Goal: Book appointment/travel/reservation

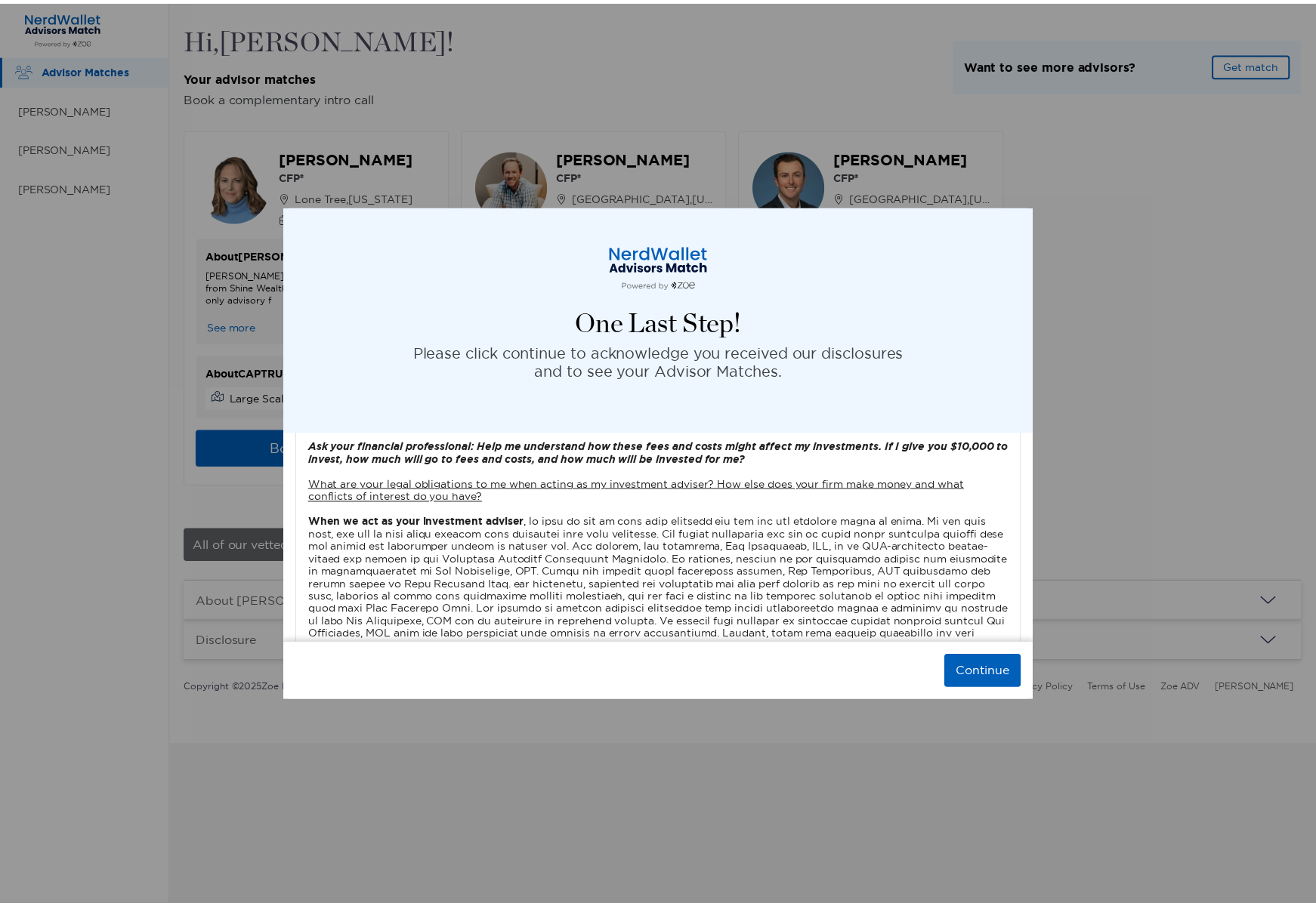
scroll to position [1188, 0]
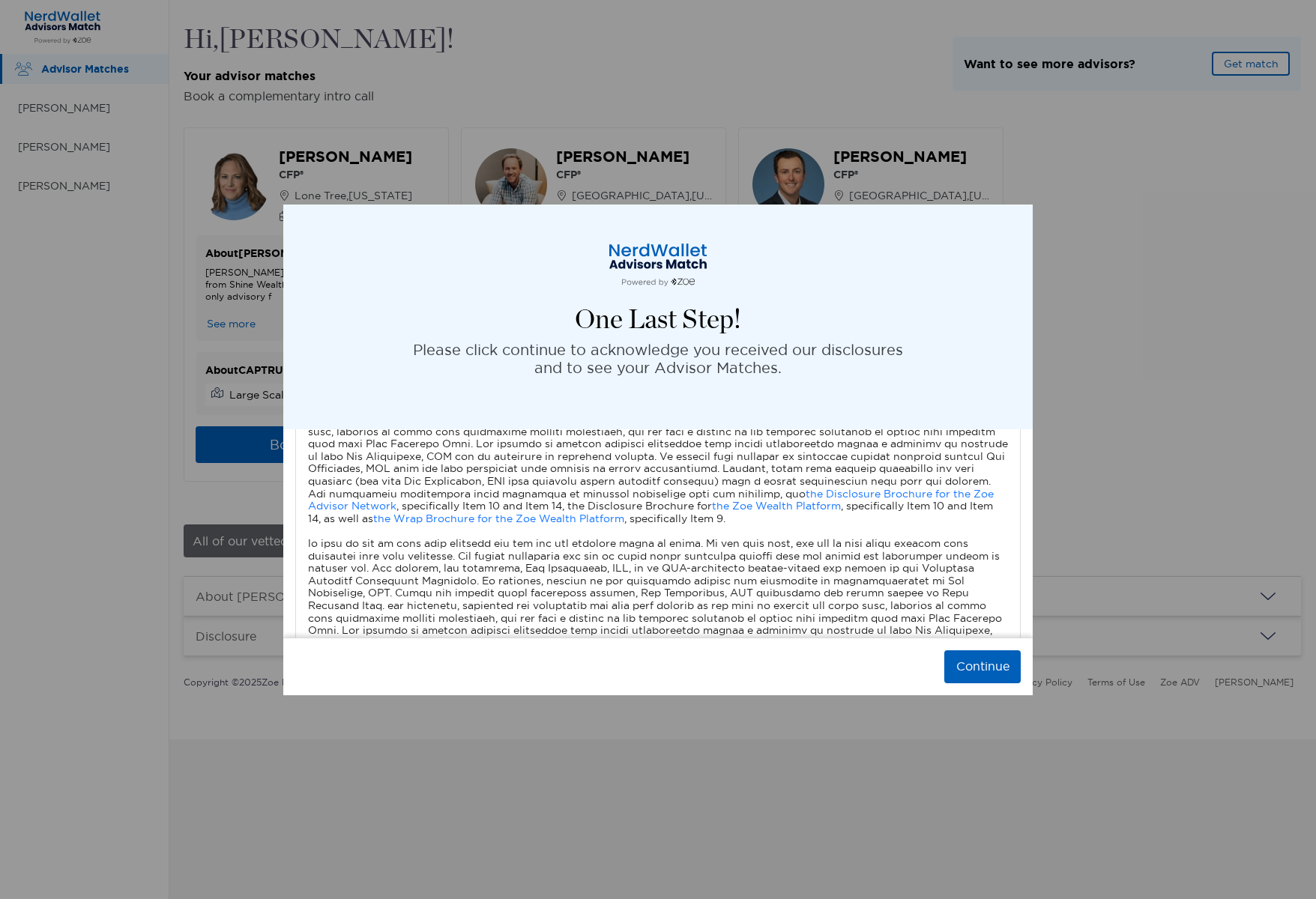
click at [970, 666] on button "Continue" at bounding box center [982, 667] width 76 height 33
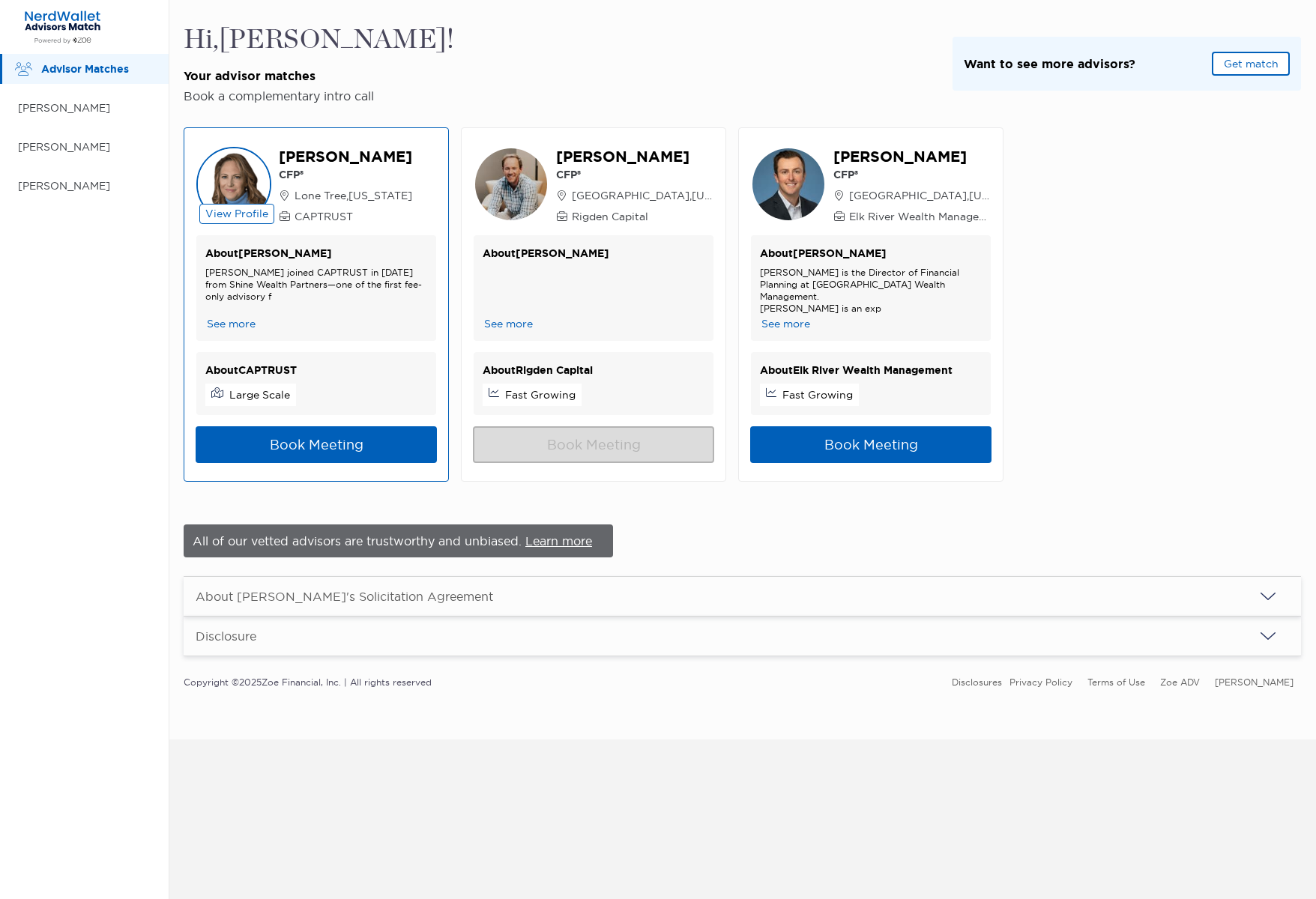
click at [235, 320] on button "See more" at bounding box center [231, 324] width 52 height 16
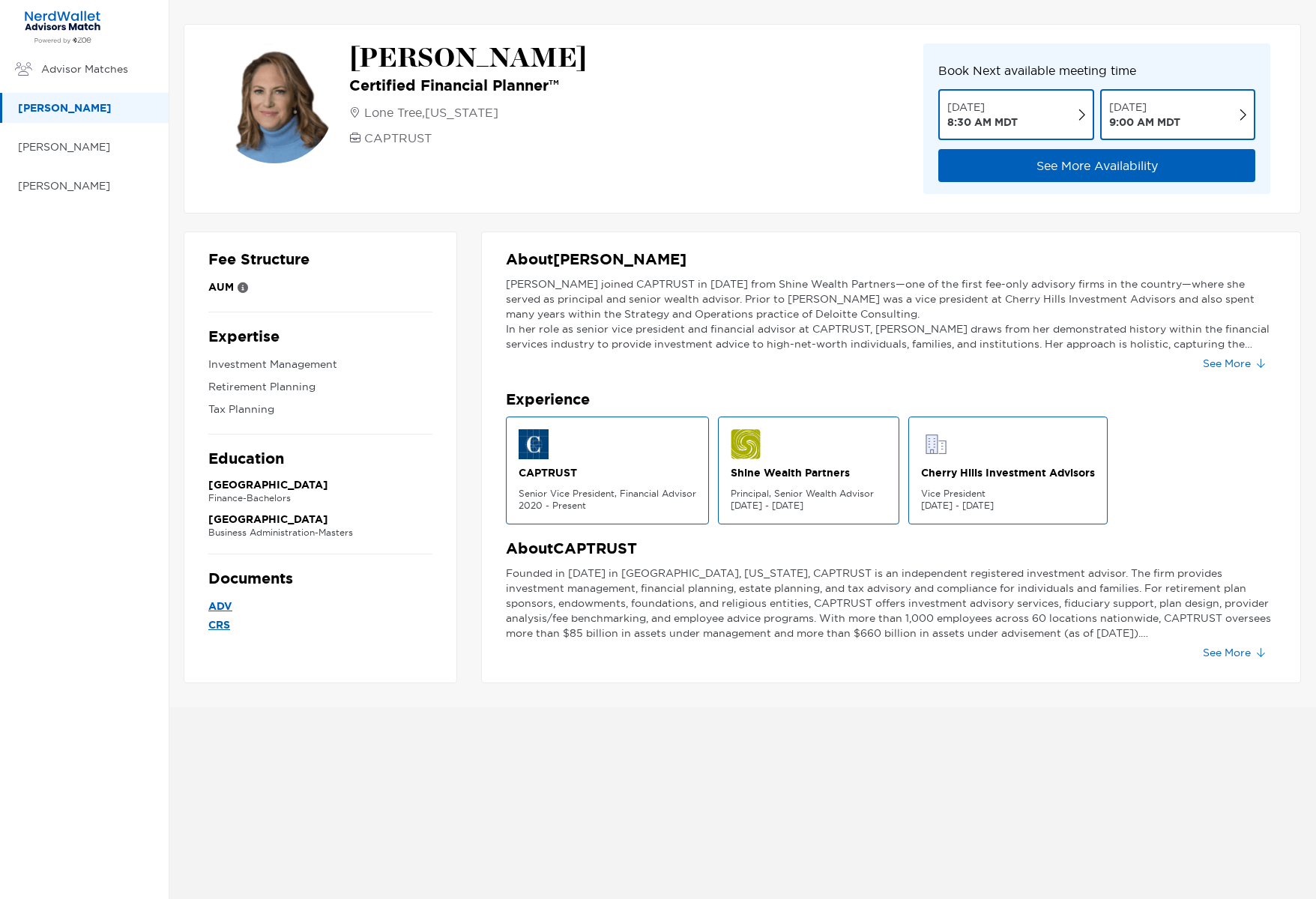
click at [1210, 360] on button "See More" at bounding box center [1234, 364] width 86 height 24
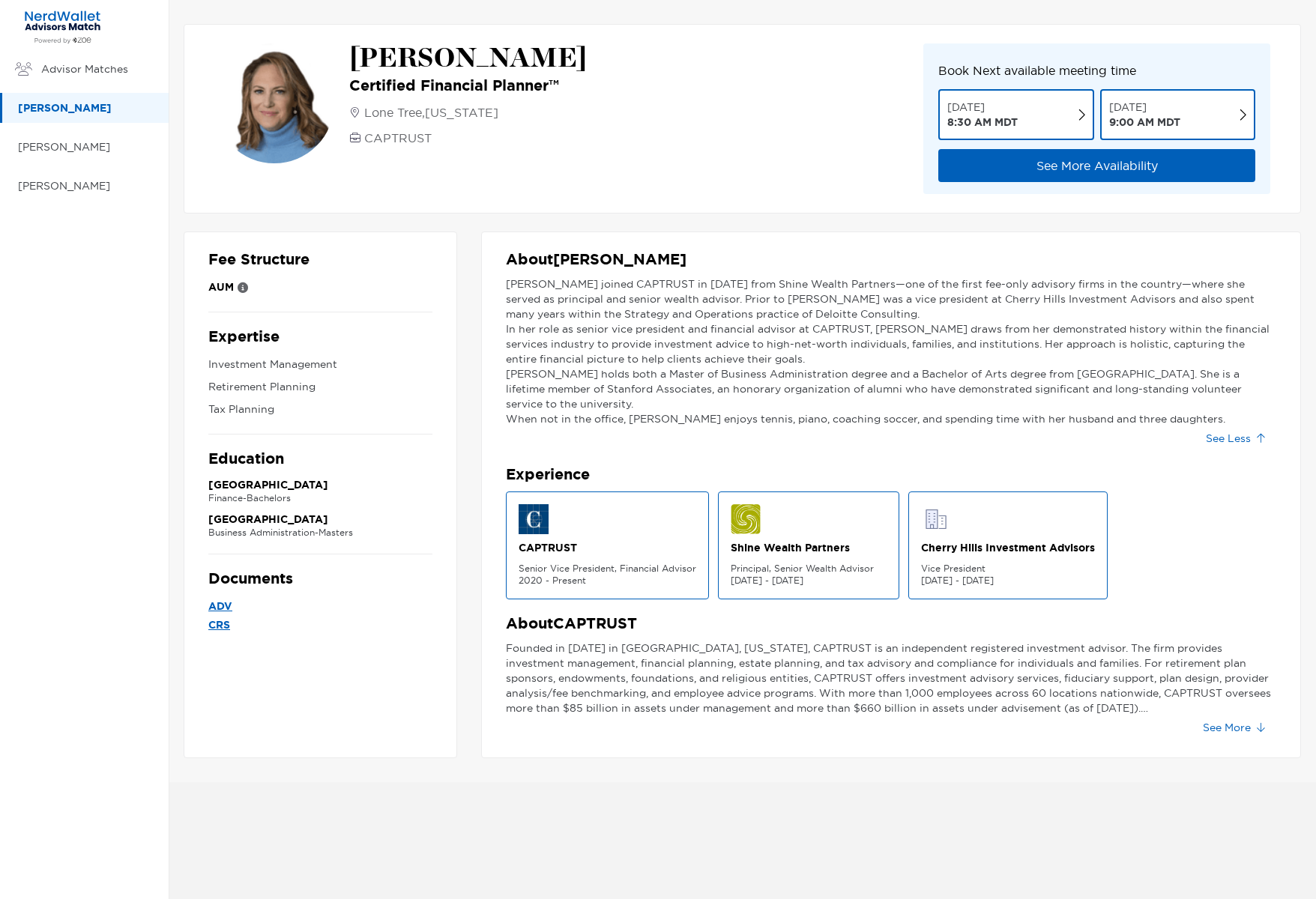
click at [1233, 443] on button "See Less" at bounding box center [1235, 438] width 82 height 24
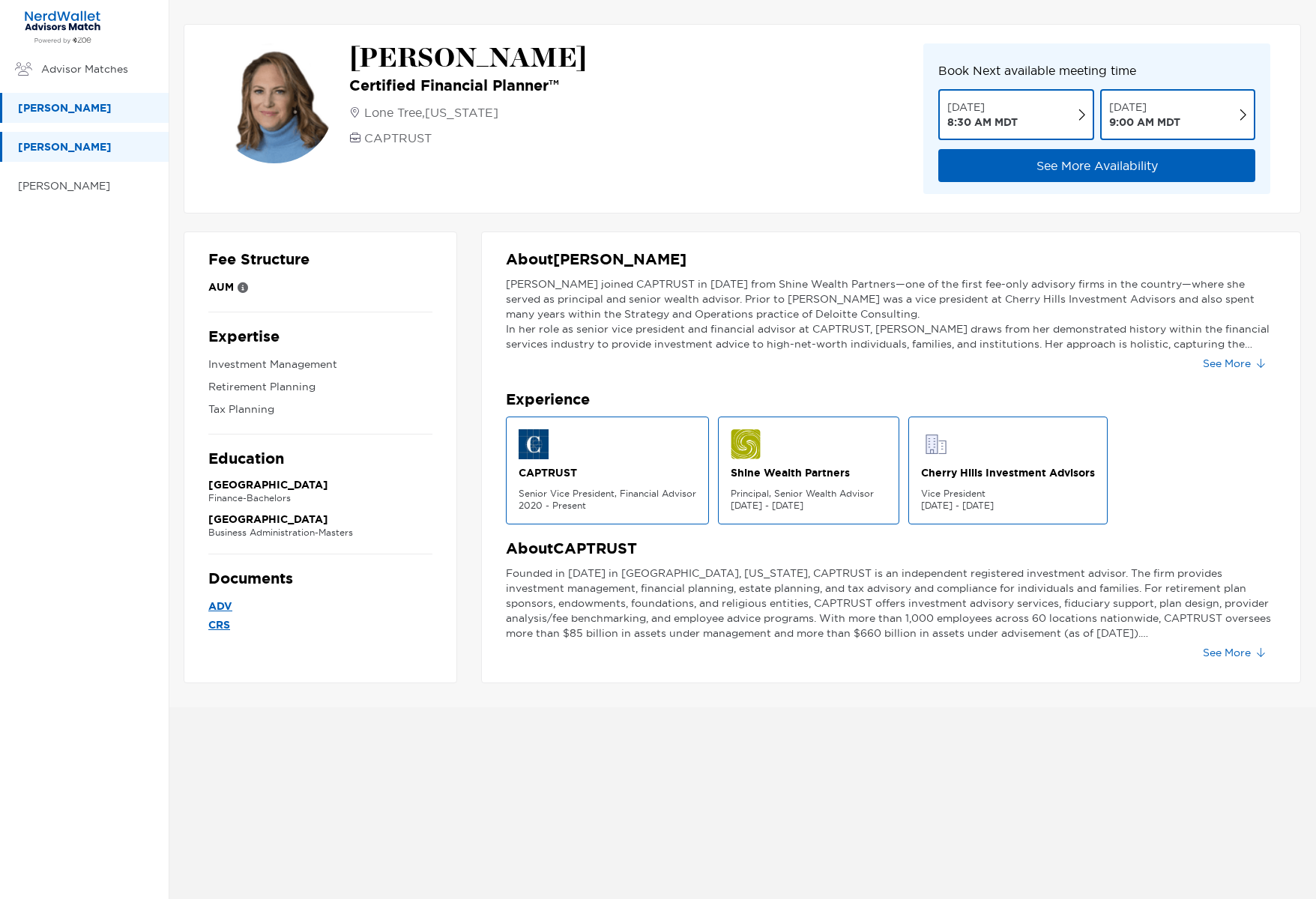
click at [50, 144] on p "[PERSON_NAME]" at bounding box center [86, 147] width 136 height 19
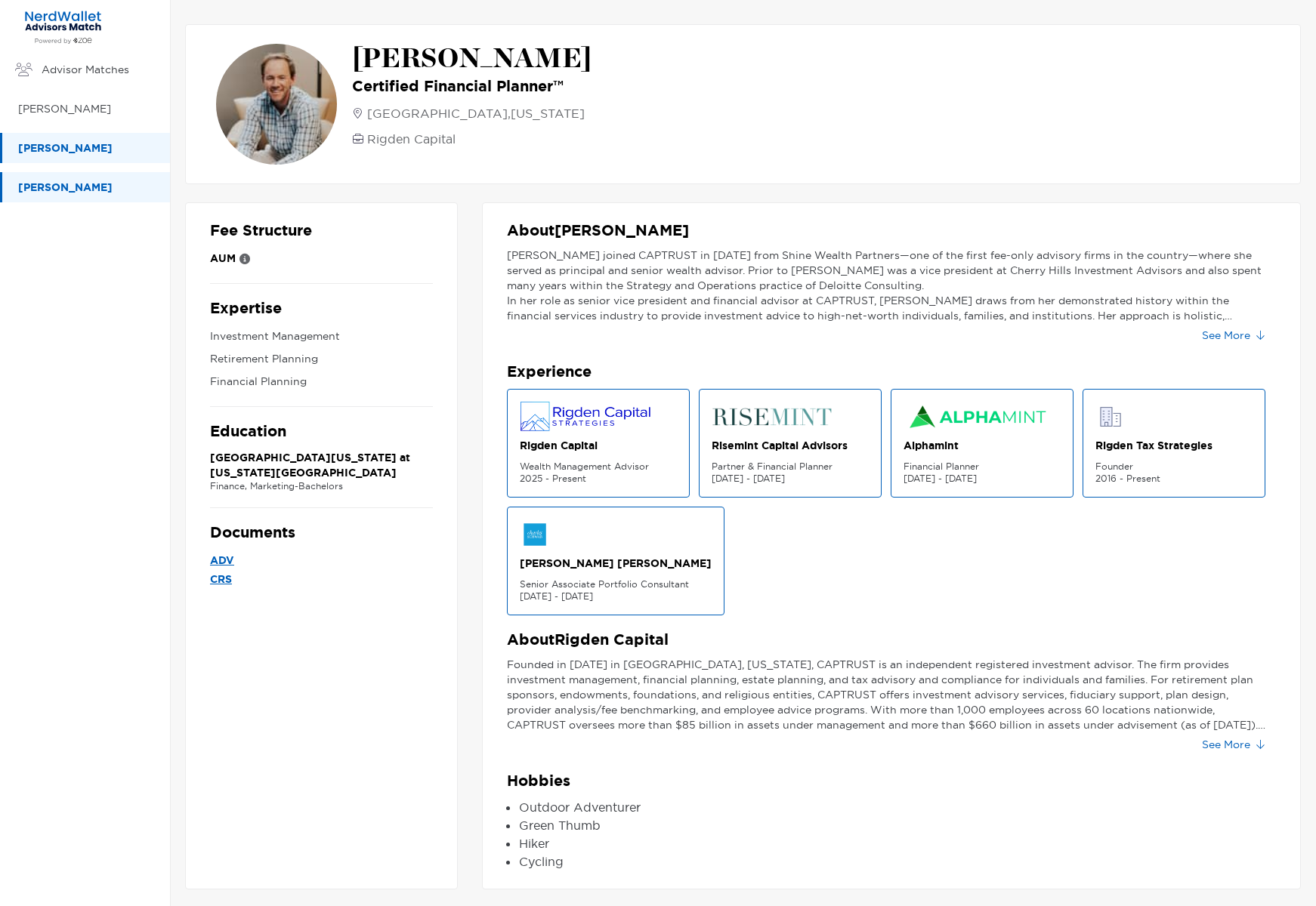
click at [54, 193] on p "[PERSON_NAME]" at bounding box center [86, 188] width 137 height 19
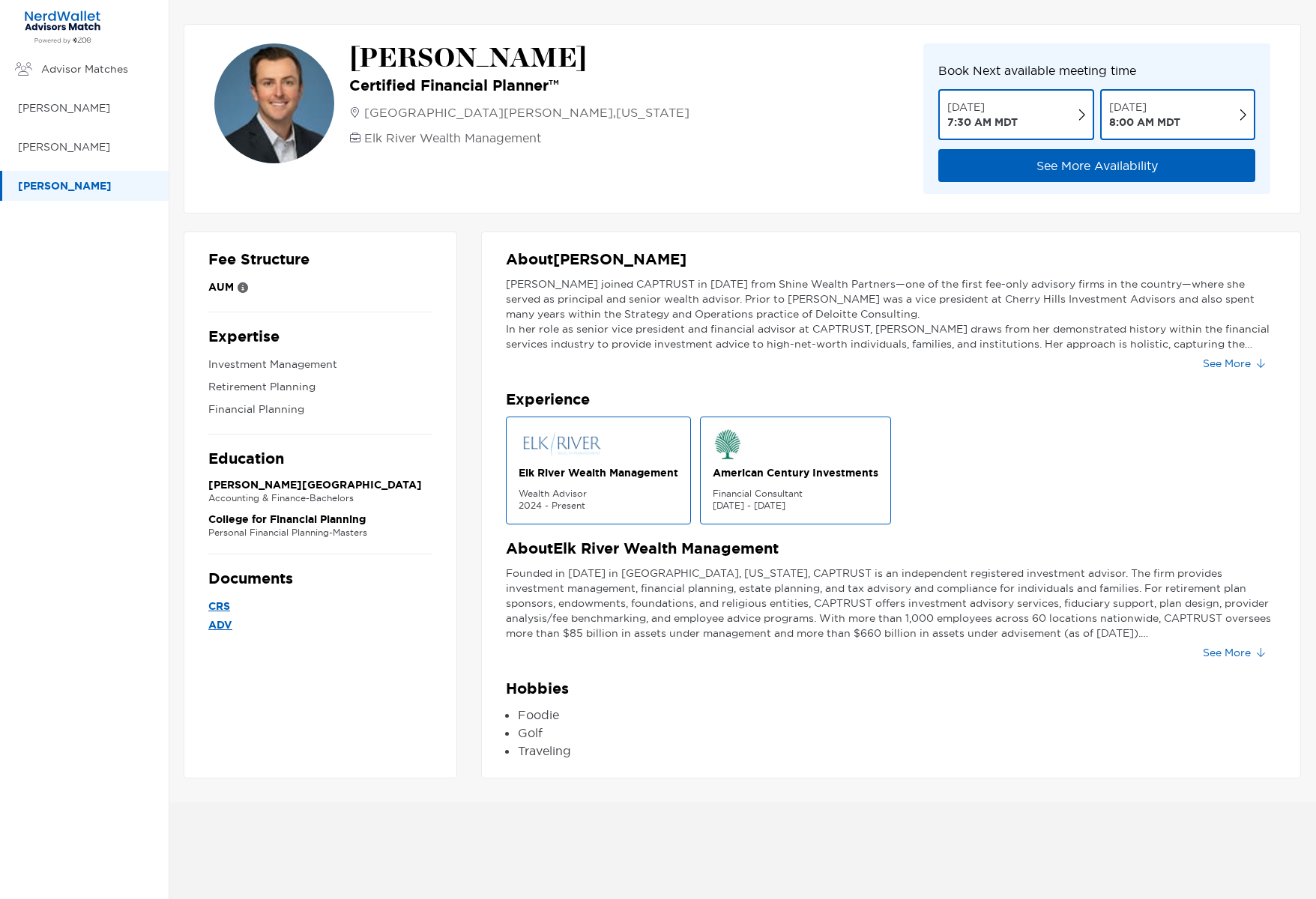
click at [1245, 355] on button "See More" at bounding box center [1234, 364] width 86 height 24
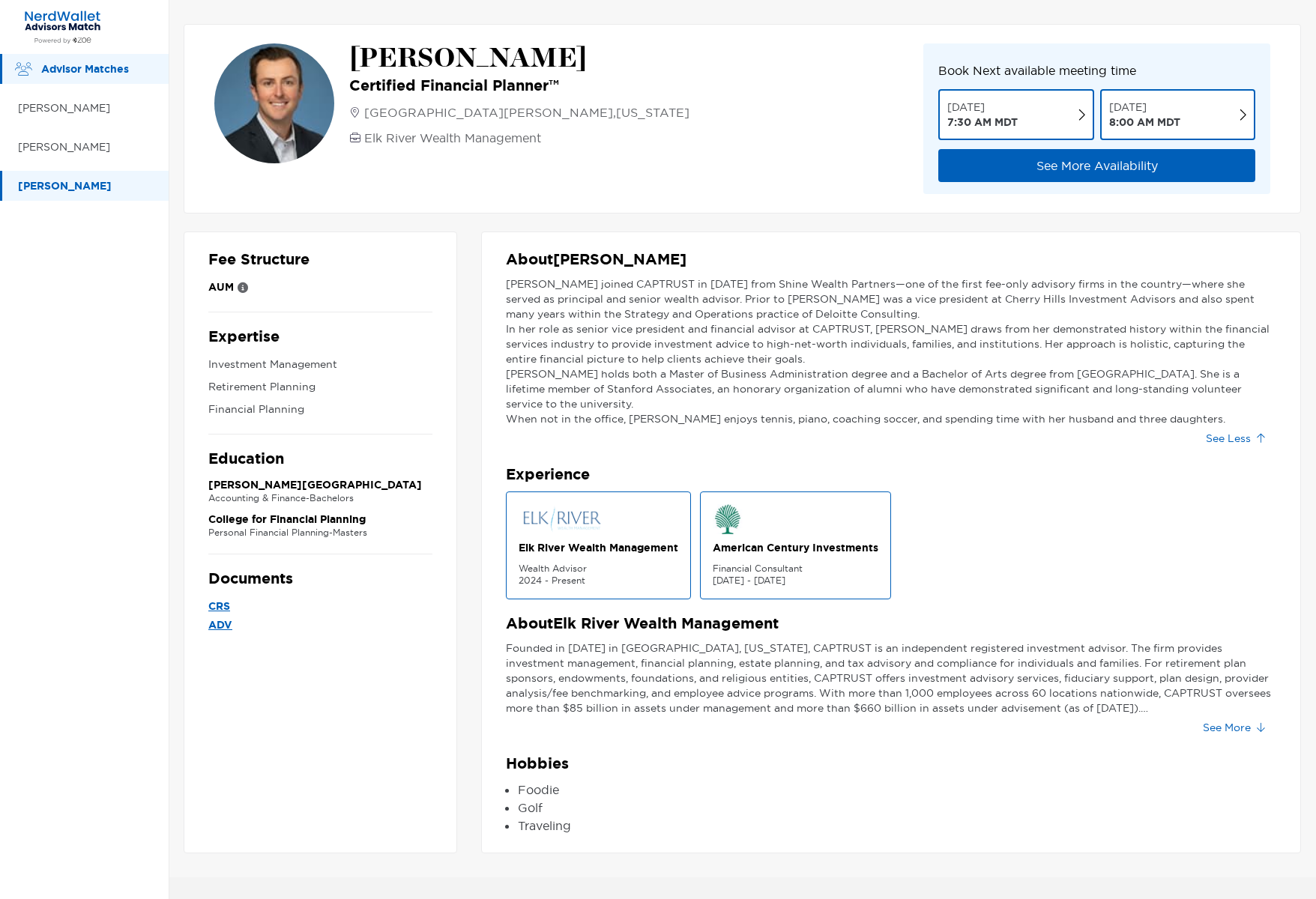
click at [87, 73] on p "Advisor Matches" at bounding box center [98, 69] width 113 height 19
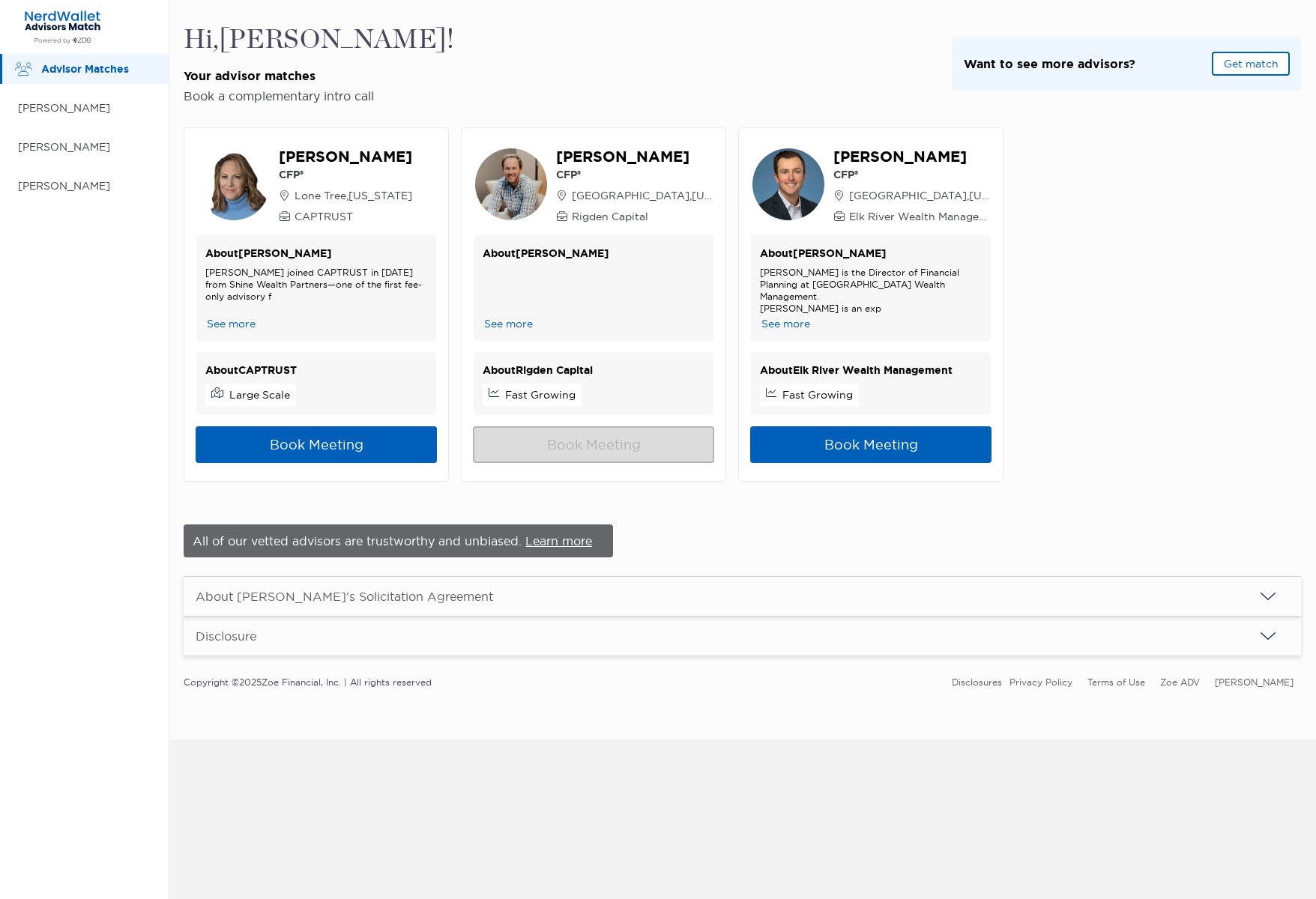
click at [1261, 62] on button "Get match" at bounding box center [1251, 64] width 78 height 24
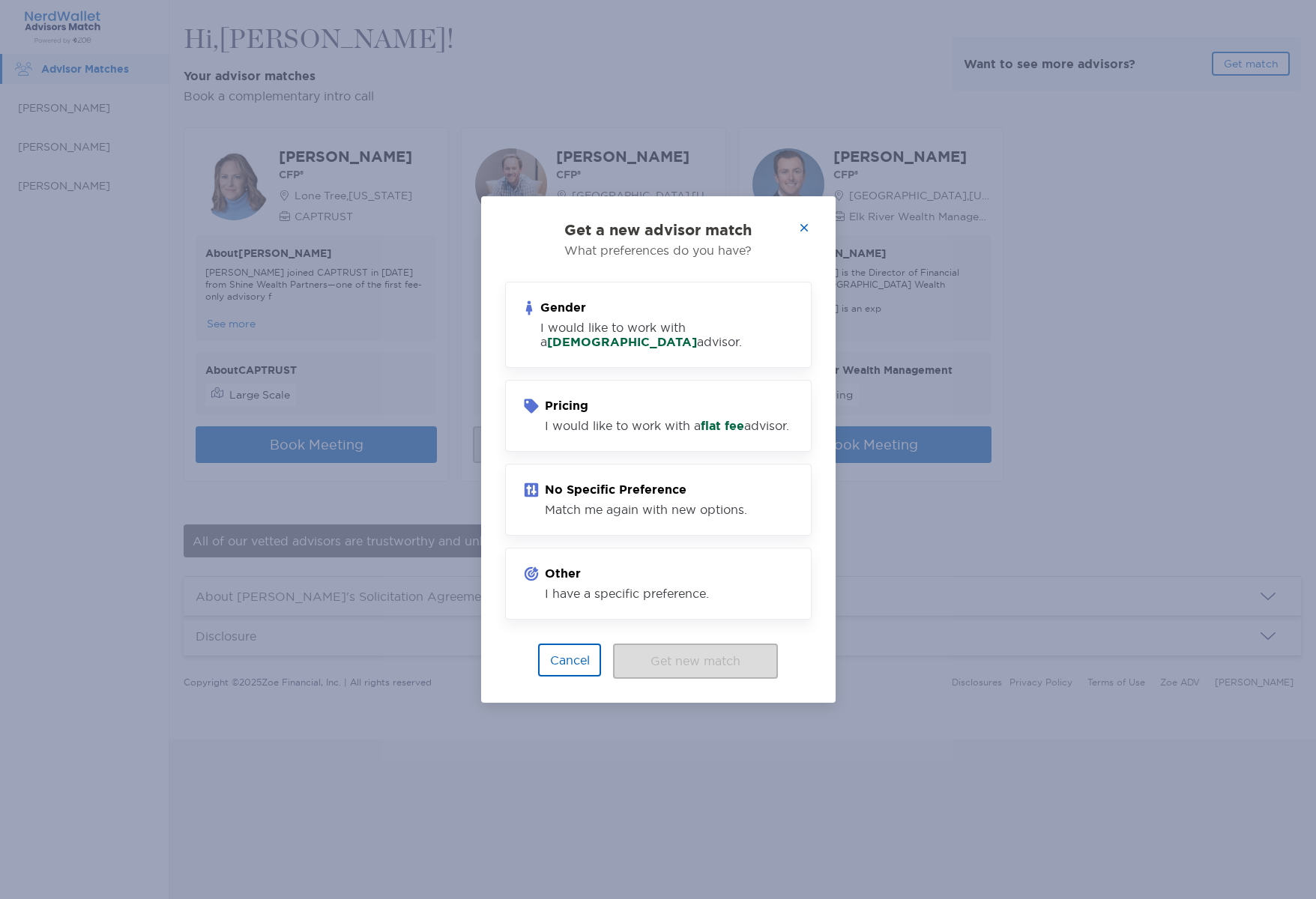
click at [800, 225] on icon "button" at bounding box center [804, 228] width 9 height 12
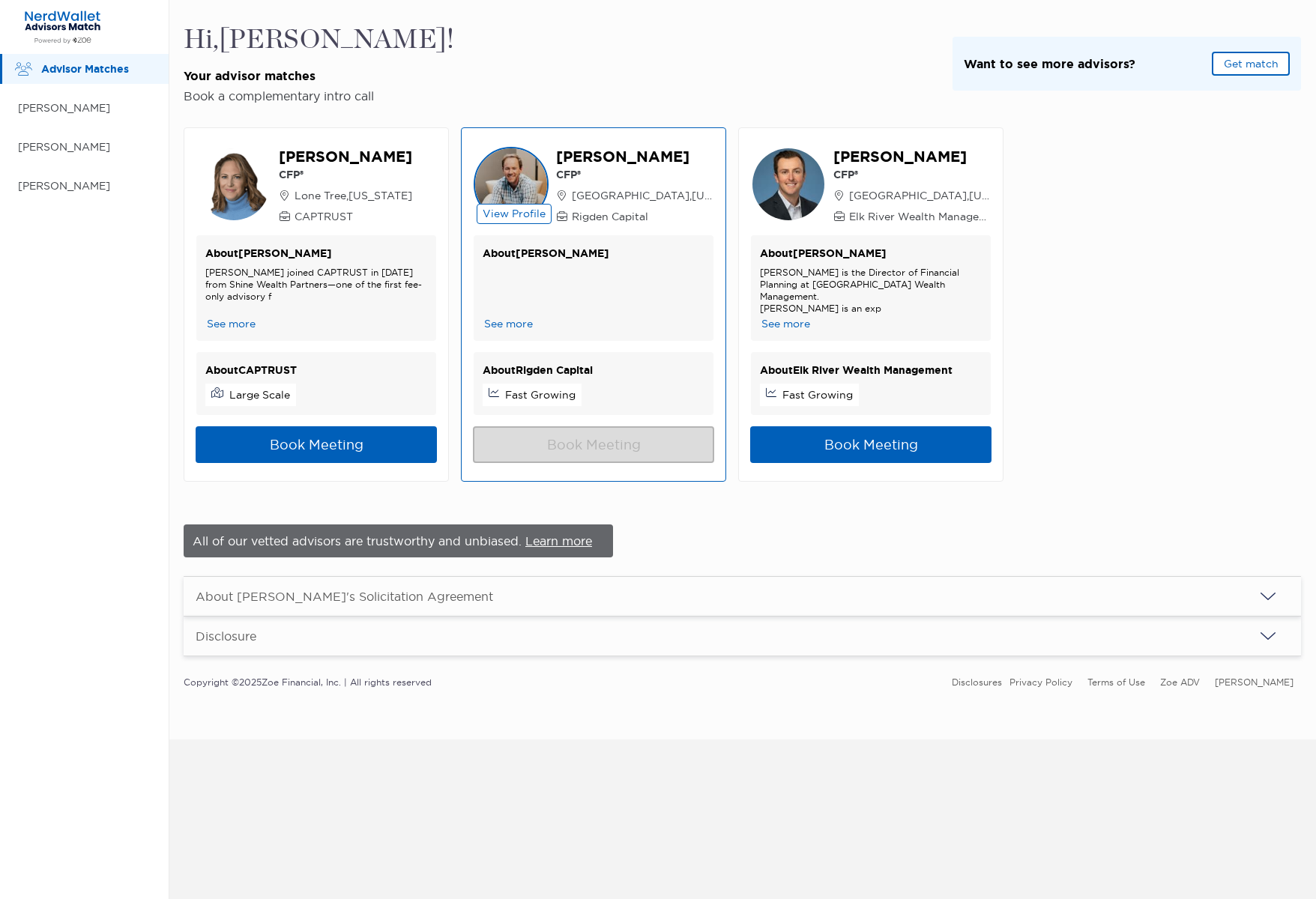
click at [485, 322] on button "See more" at bounding box center [509, 324] width 52 height 16
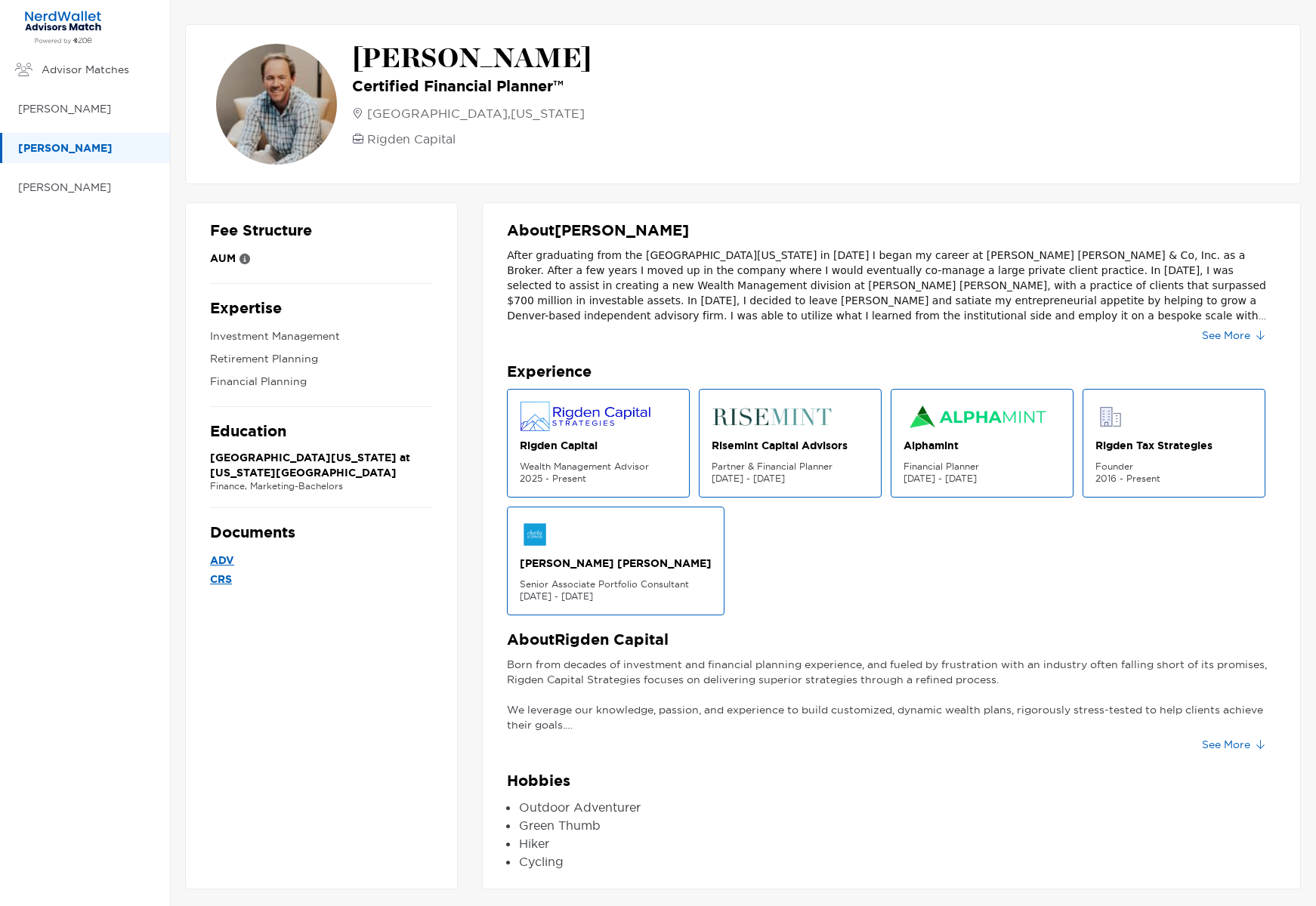
click at [1237, 340] on button "See More" at bounding box center [1233, 335] width 86 height 24
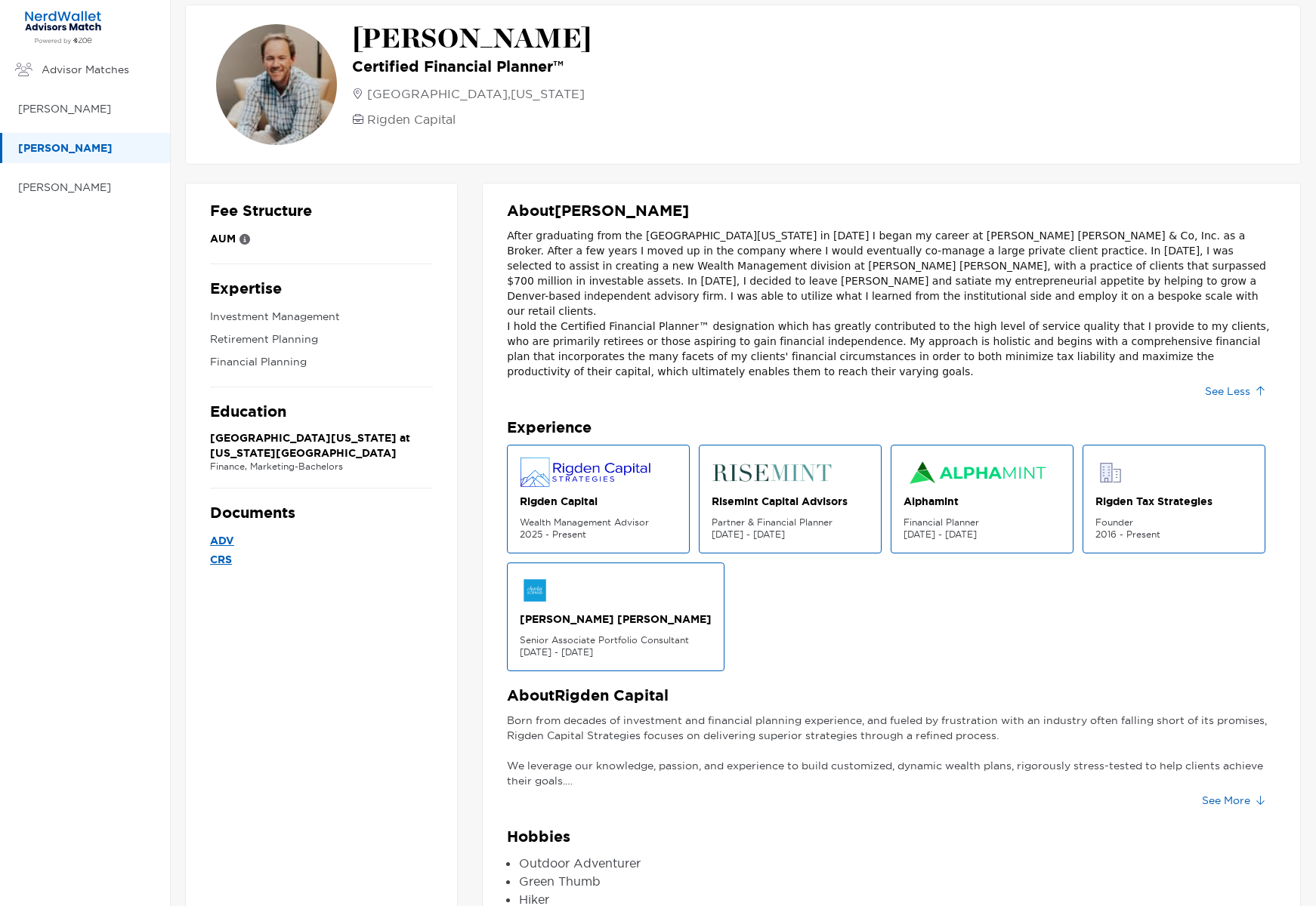
scroll to position [68, 0]
